Goal: Navigation & Orientation: Find specific page/section

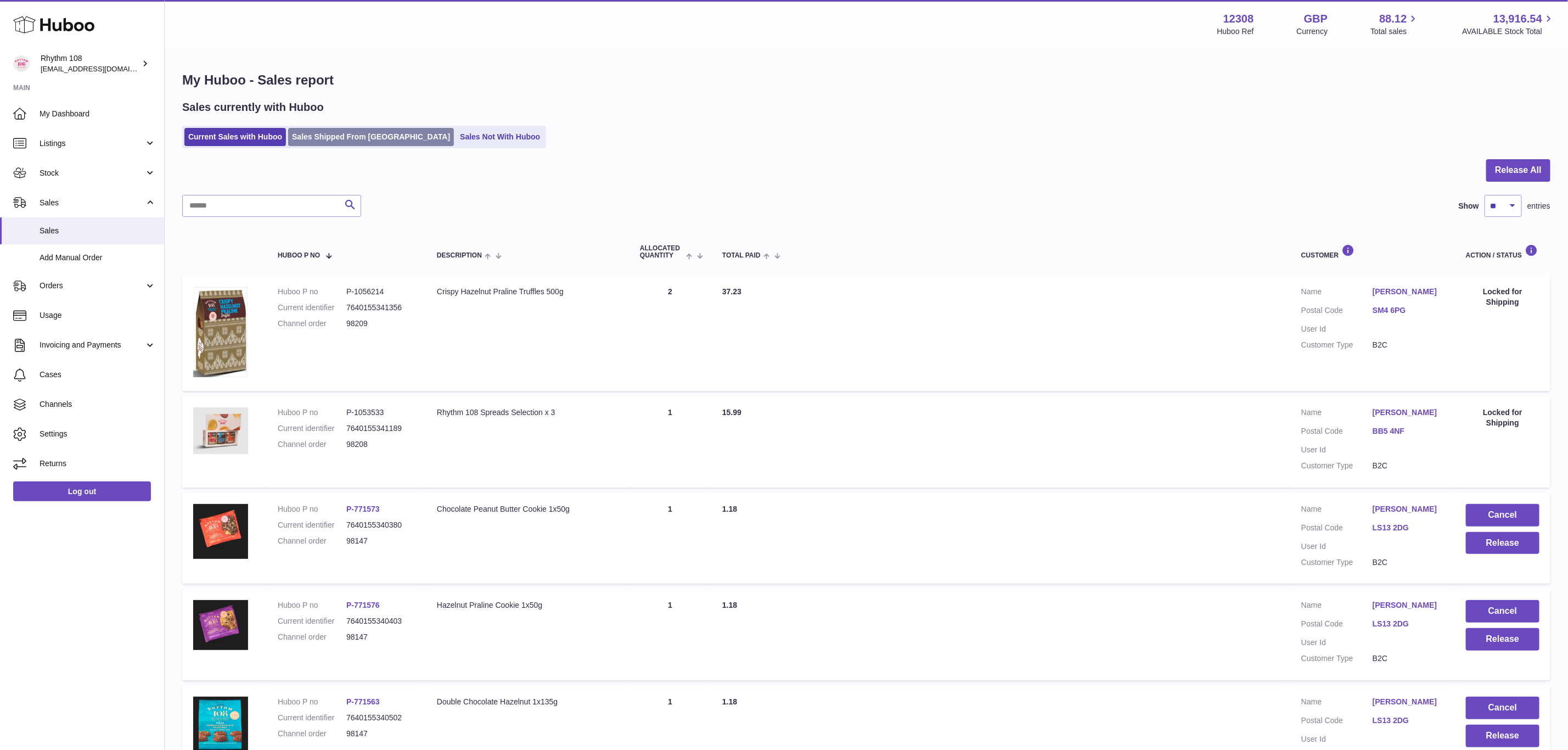
click at [336, 137] on link "Sales Shipped From [GEOGRAPHIC_DATA]" at bounding box center [371, 136] width 166 height 18
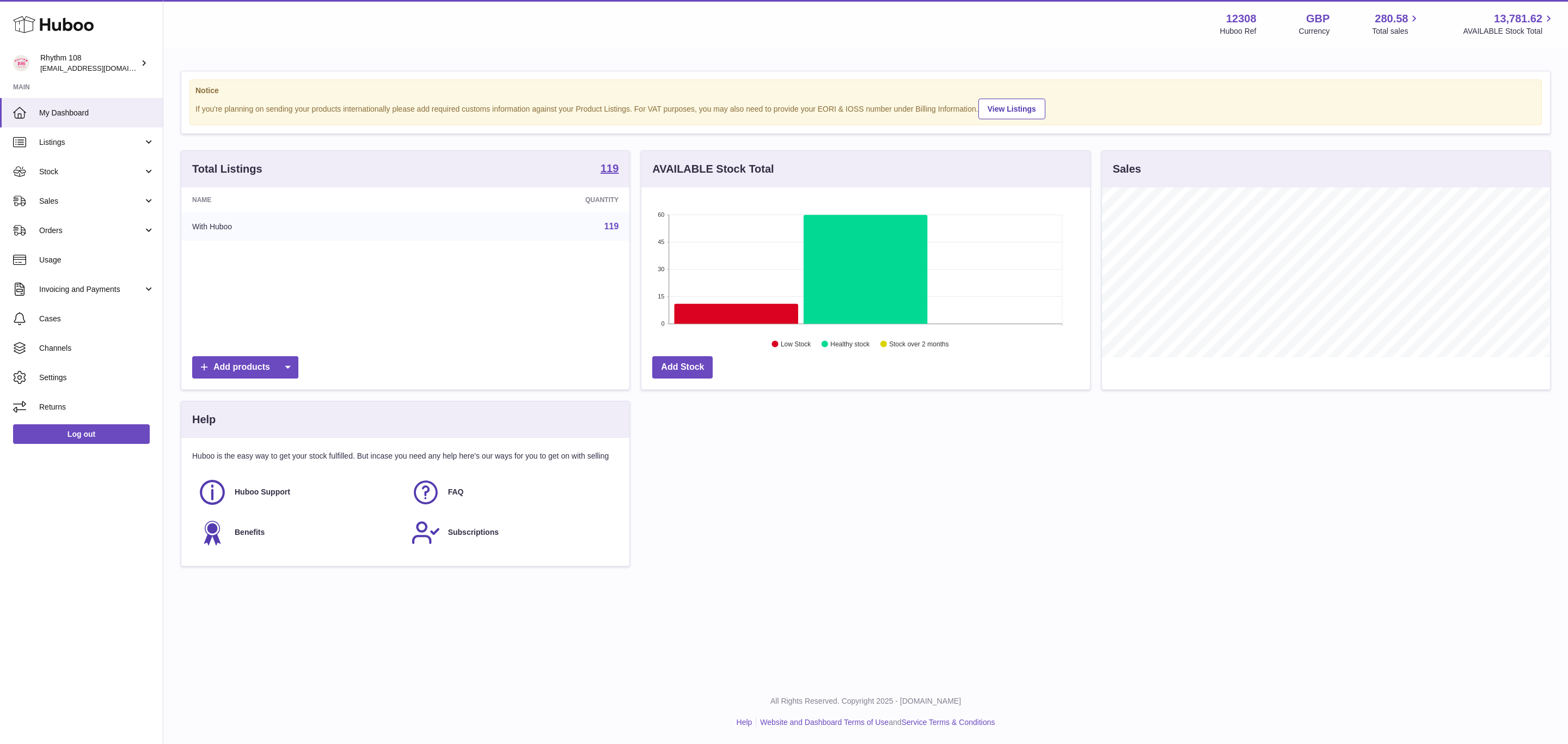
scroll to position [170, 447]
click at [75, 203] on span "Sales" at bounding box center [91, 200] width 104 height 10
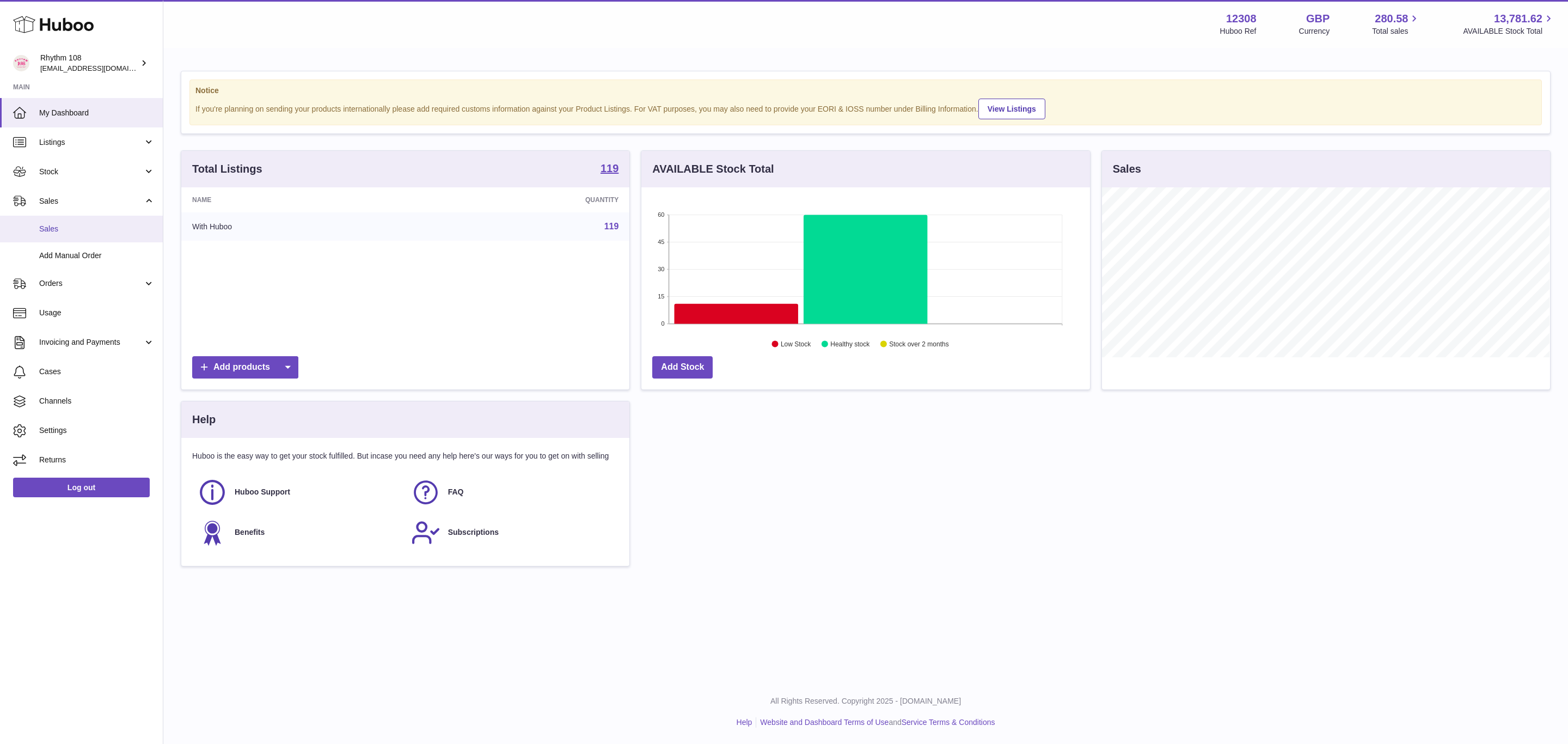
click at [76, 227] on span "Sales" at bounding box center [97, 229] width 115 height 10
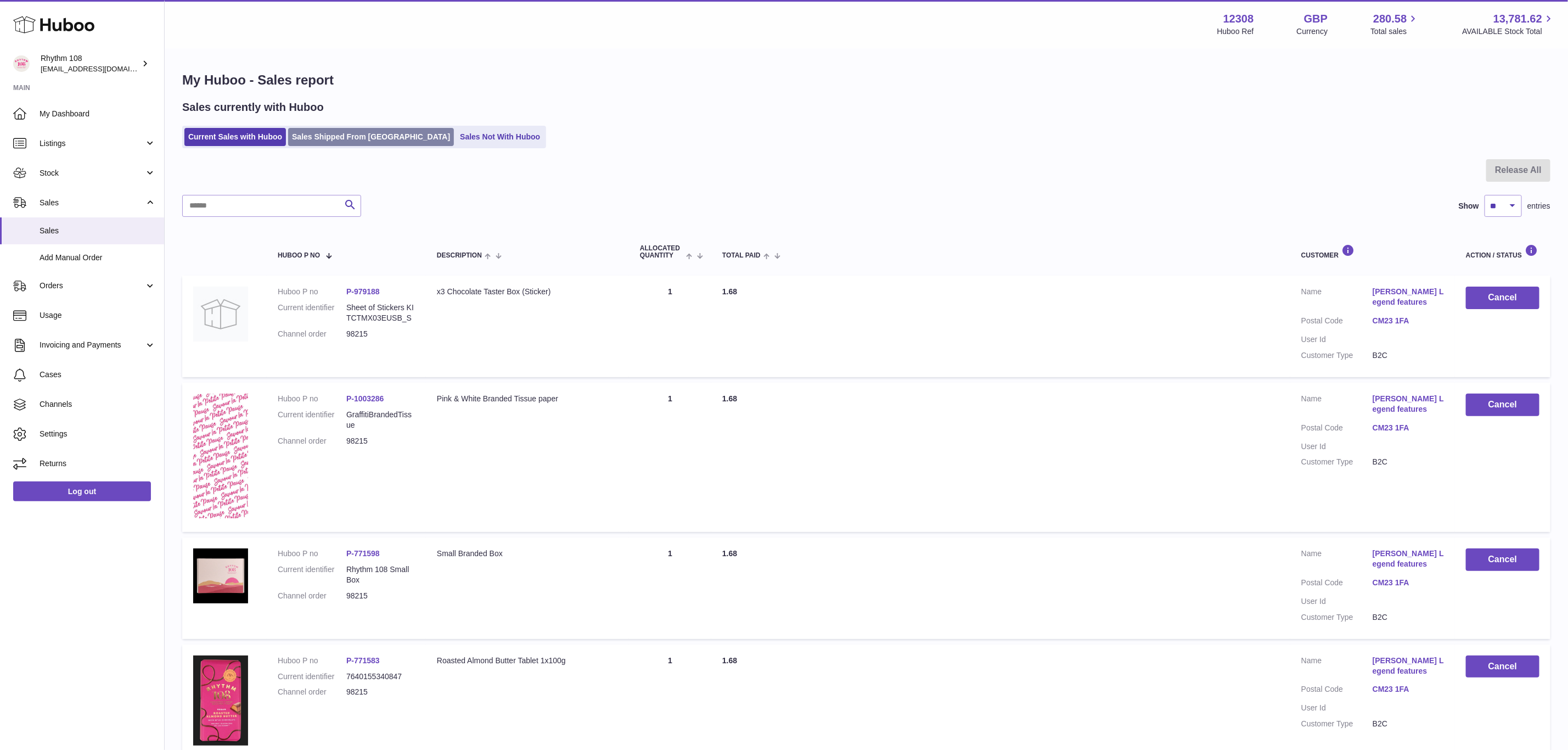
click at [347, 144] on link "Sales Shipped From [GEOGRAPHIC_DATA]" at bounding box center [371, 136] width 166 height 18
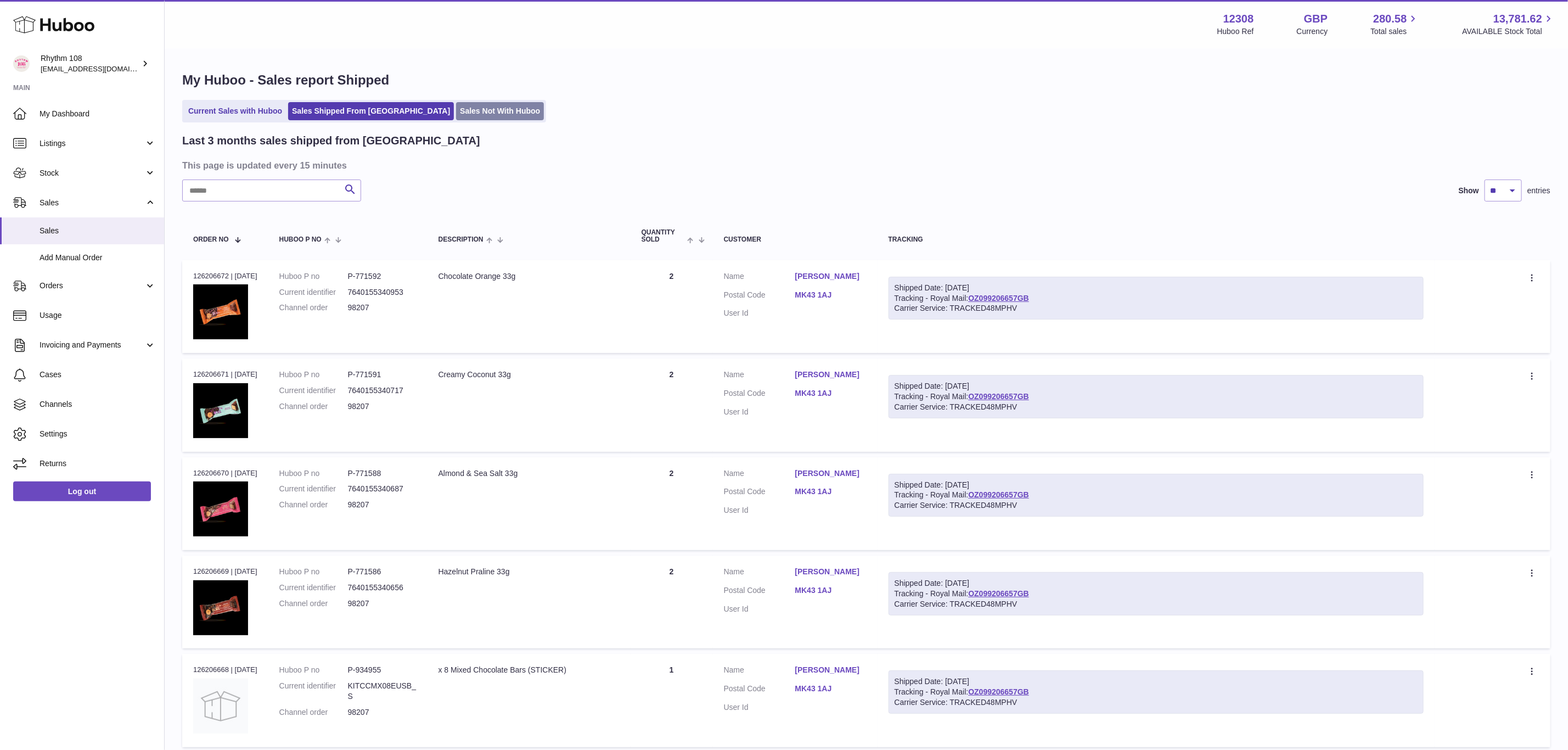
click at [456, 115] on link "Sales Not With Huboo" at bounding box center [500, 111] width 88 height 18
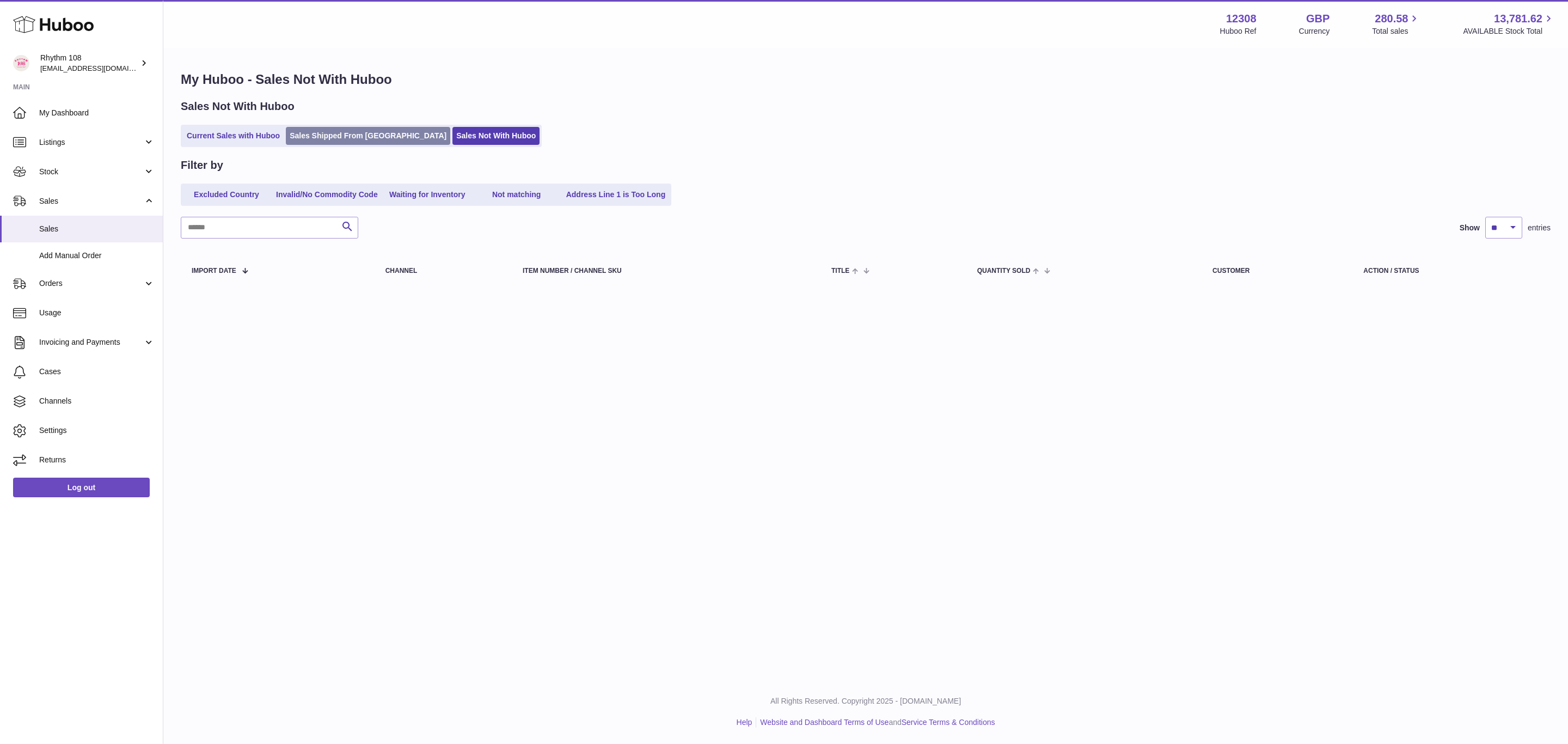
click at [327, 136] on link "Sales Shipped From [GEOGRAPHIC_DATA]" at bounding box center [368, 135] width 164 height 18
